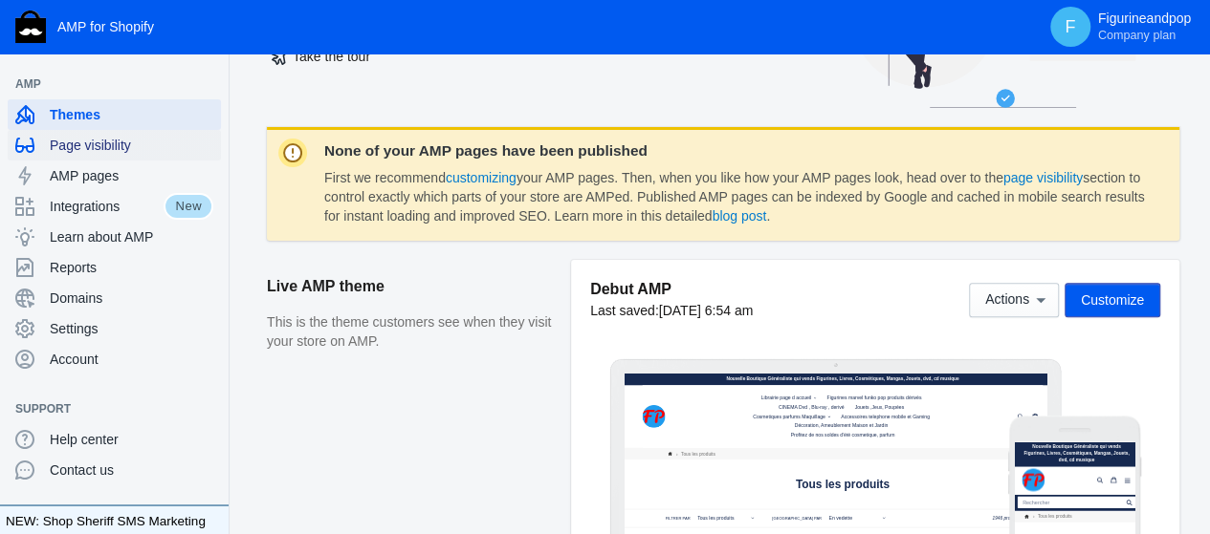
click at [99, 158] on div "Page visibility" at bounding box center [114, 145] width 198 height 31
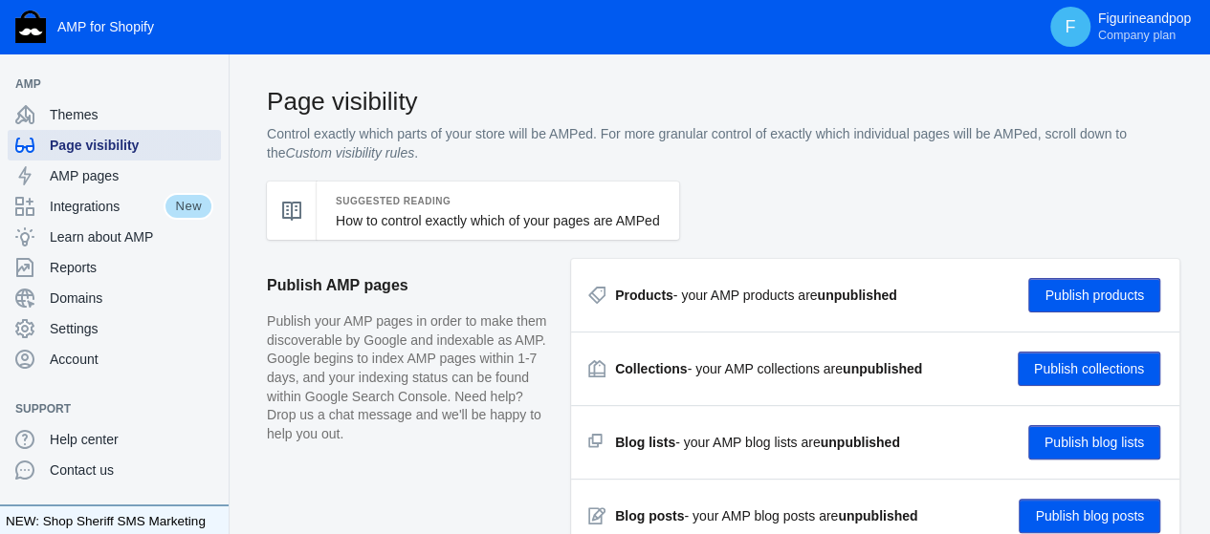
checkbox input "true"
type input "[PERSON_NAME]"
radio input "true"
click at [1047, 302] on button "Publish products" at bounding box center [1094, 295] width 132 height 34
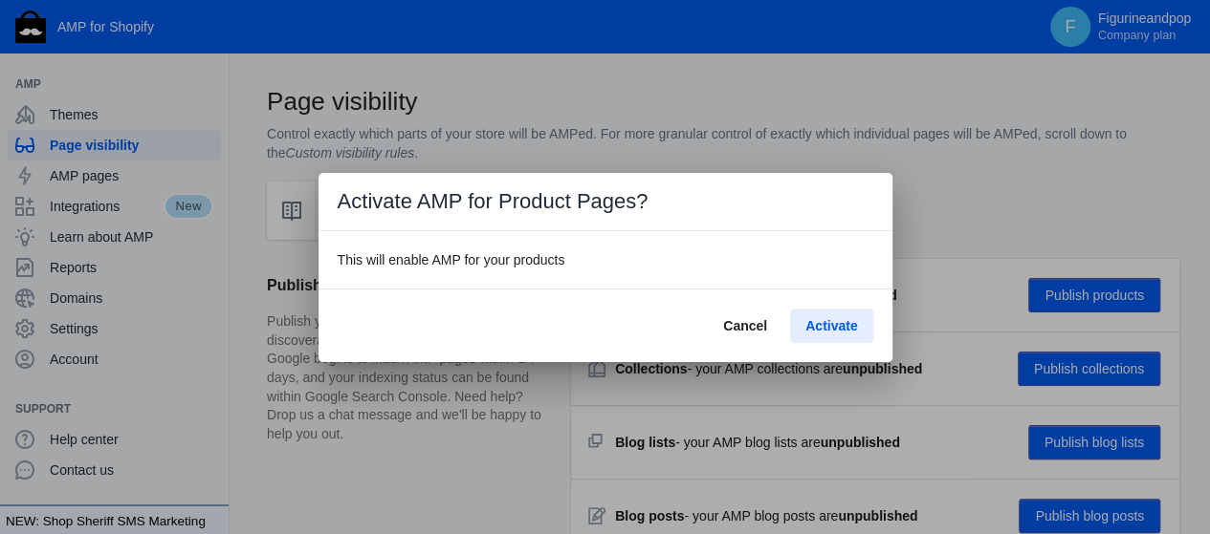
click at [835, 327] on span "Activate" at bounding box center [831, 325] width 52 height 15
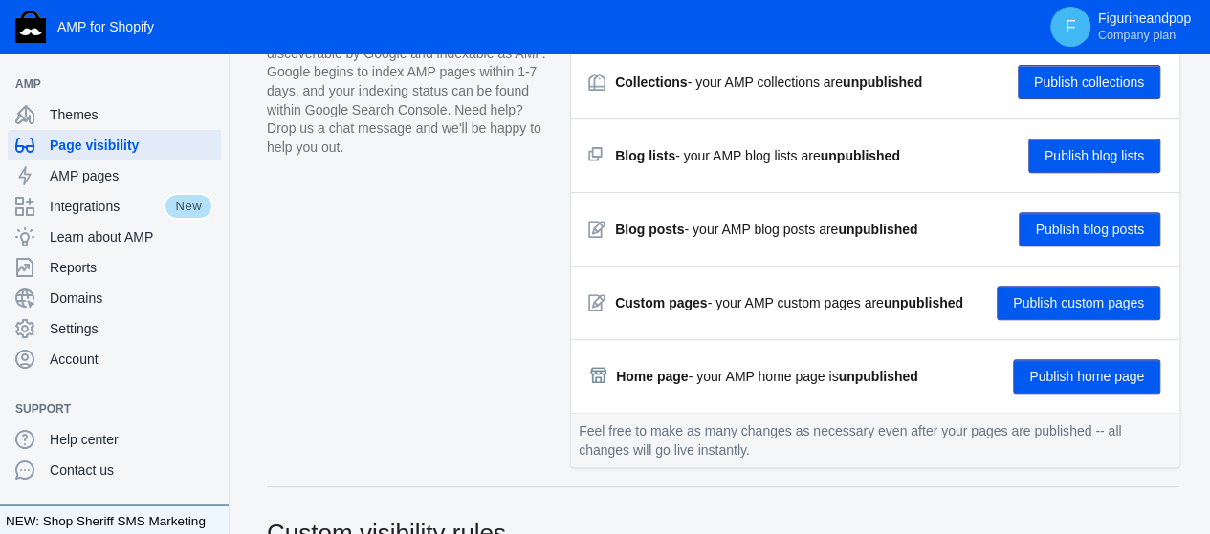
scroll to position [382, 0]
